Goal: Information Seeking & Learning: Check status

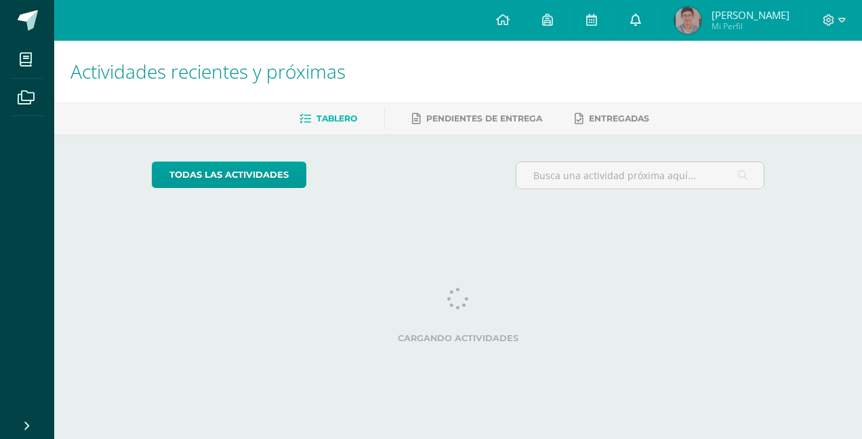
click at [641, 18] on icon at bounding box center [635, 20] width 11 height 12
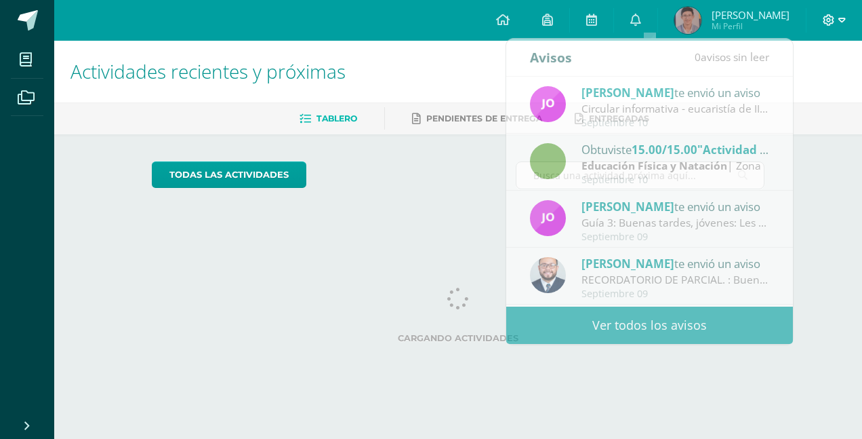
click at [837, 14] on span at bounding box center [834, 20] width 23 height 15
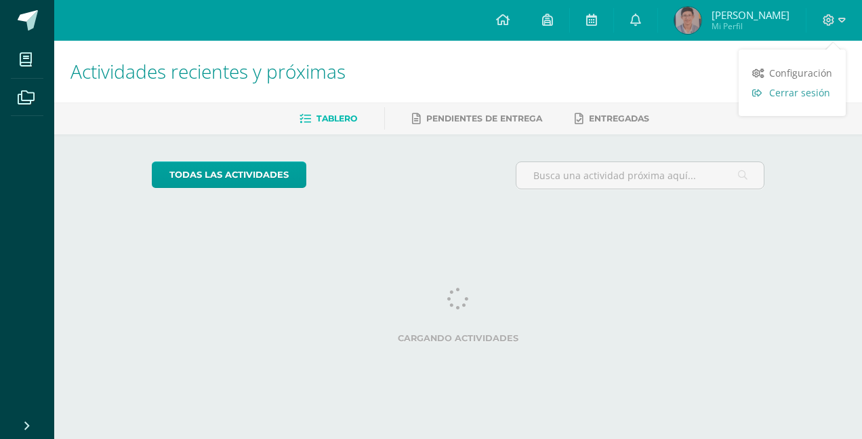
click at [799, 87] on span "Cerrar sesión" at bounding box center [799, 92] width 61 height 13
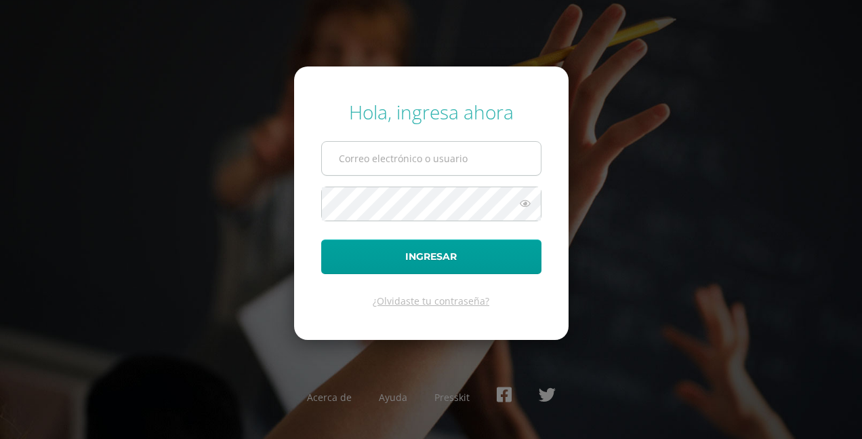
type input "e.chavarria.5bdb@gmail.com"
click at [477, 157] on input "e.chavarria.5bdb@gmail.com" at bounding box center [431, 158] width 219 height 33
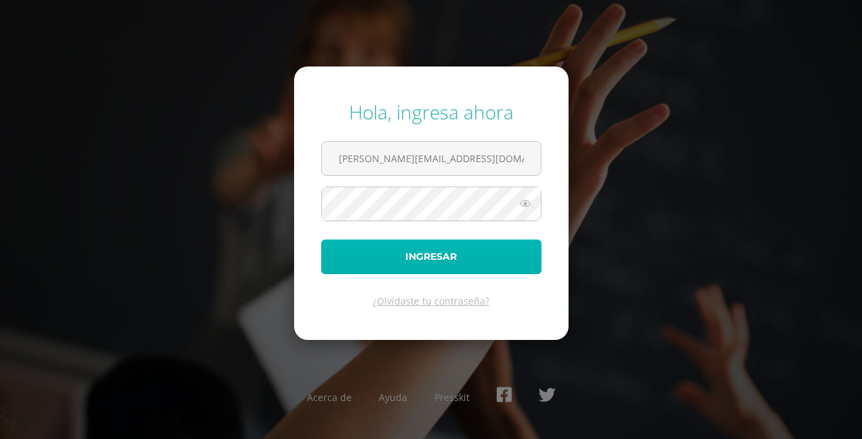
click at [356, 255] on button "Ingresar" at bounding box center [431, 256] width 220 height 35
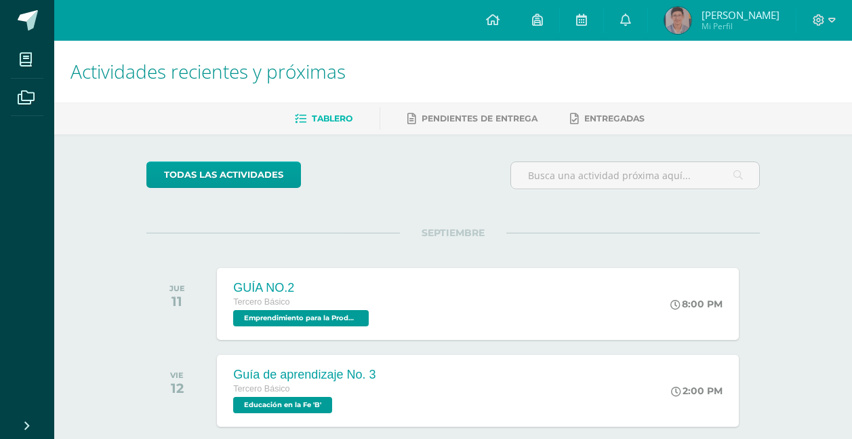
click at [722, 16] on span "[PERSON_NAME]" at bounding box center [741, 15] width 78 height 14
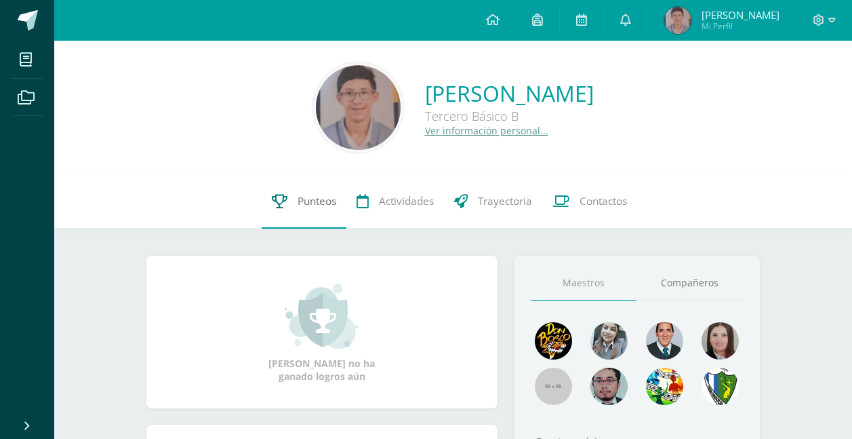
click at [304, 190] on link "Punteos" at bounding box center [304, 201] width 85 height 54
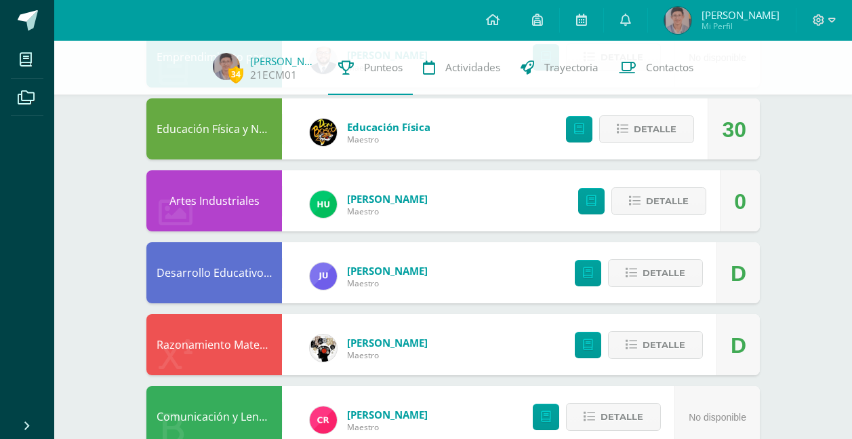
scroll to position [746, 0]
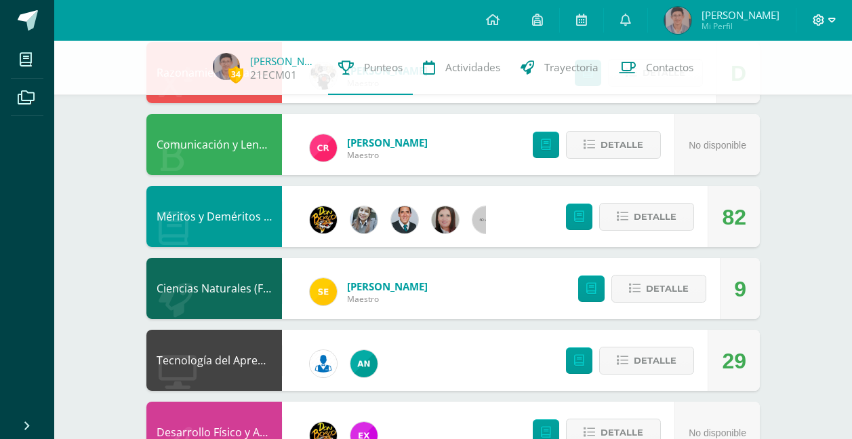
click at [830, 21] on icon at bounding box center [831, 20] width 7 height 12
click at [795, 99] on link "Cerrar sesión" at bounding box center [782, 93] width 107 height 20
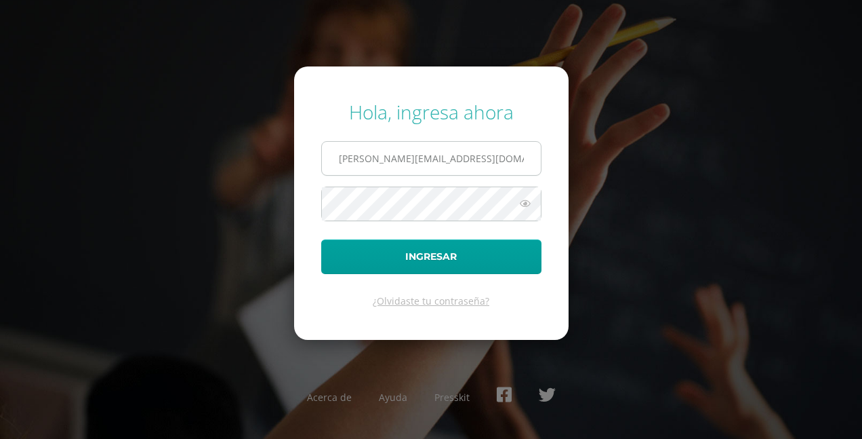
click at [469, 165] on input "[PERSON_NAME][EMAIL_ADDRESS][DOMAIN_NAME]" at bounding box center [431, 158] width 219 height 33
type input "[PERSON_NAME][EMAIL_ADDRESS][DOMAIN_NAME]"
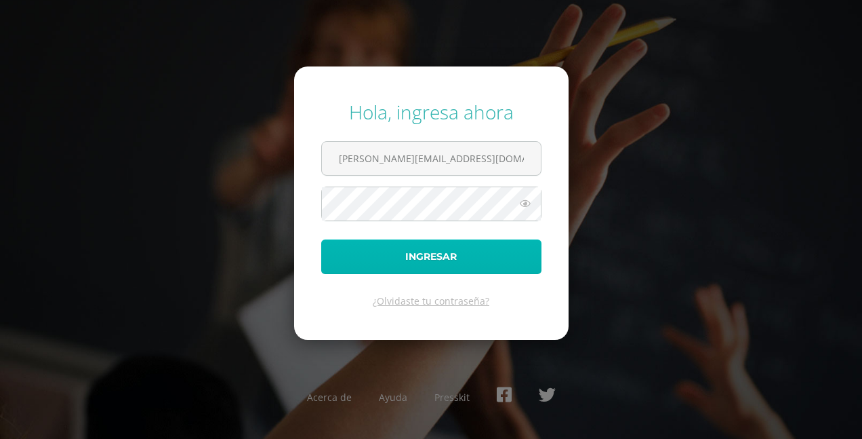
click at [441, 257] on button "Ingresar" at bounding box center [431, 256] width 220 height 35
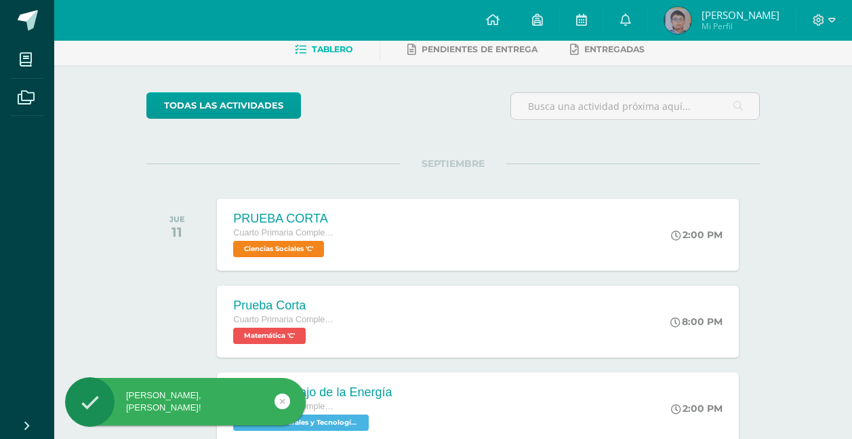
scroll to position [68, 0]
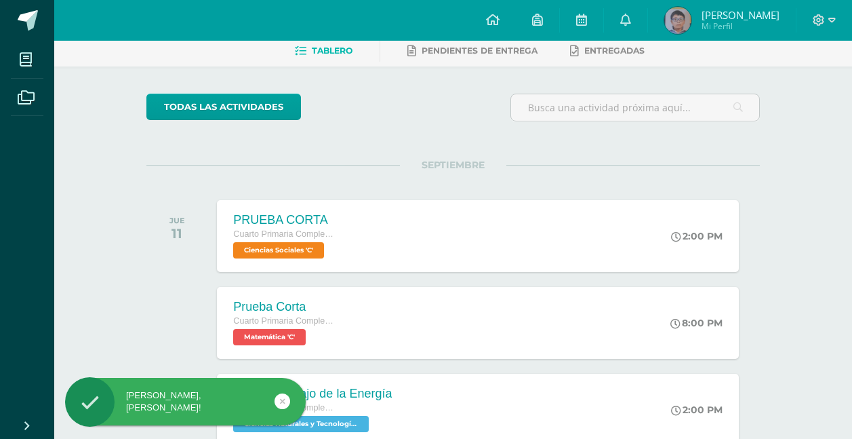
click at [747, 14] on span "[PERSON_NAME]" at bounding box center [741, 15] width 78 height 14
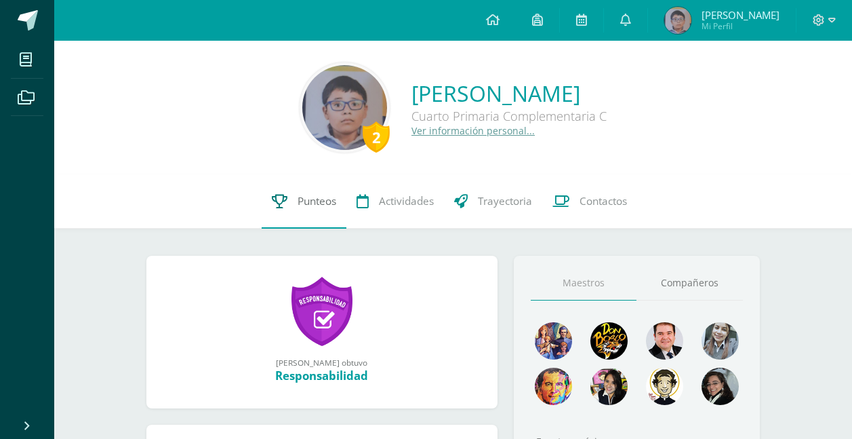
click at [306, 201] on span "Punteos" at bounding box center [317, 201] width 39 height 14
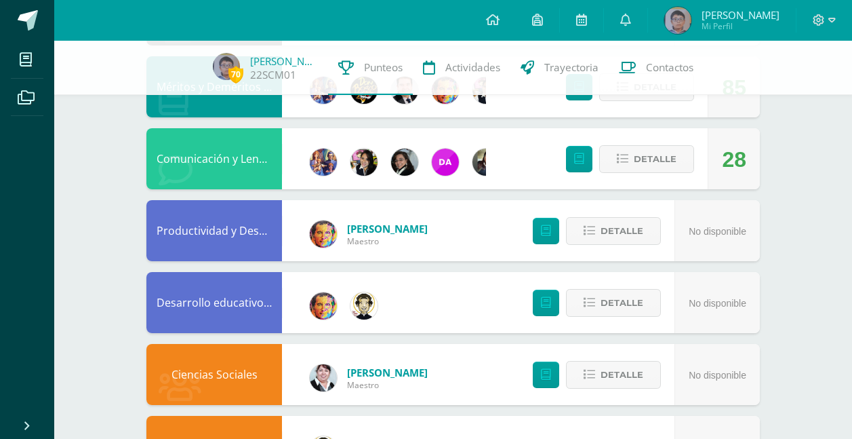
scroll to position [733, 0]
